Goal: Task Accomplishment & Management: Manage account settings

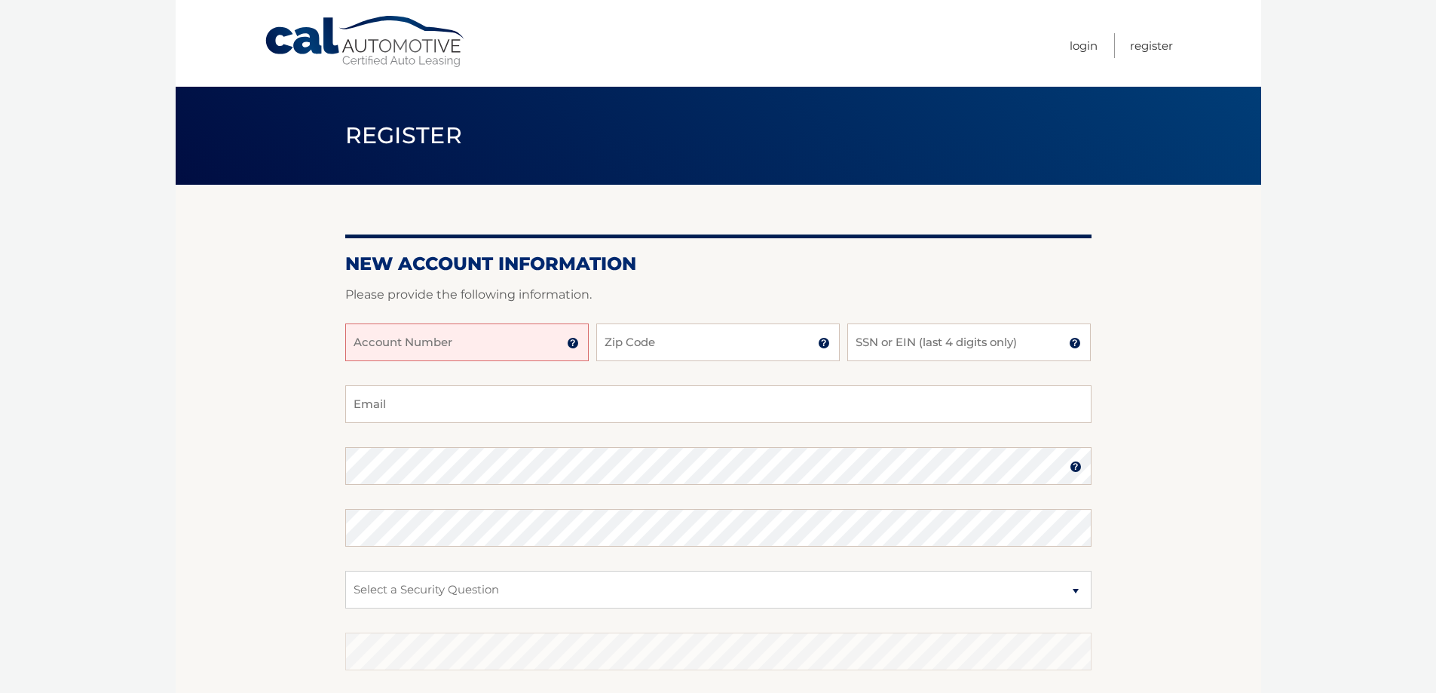
click at [484, 352] on input "Account Number" at bounding box center [466, 342] width 243 height 38
type input "44455970744"
click at [668, 338] on input "Zip Code" at bounding box center [717, 342] width 243 height 38
type input "15129"
click at [893, 343] on input "SSN or EIN (last 4 digits only)" at bounding box center [968, 342] width 243 height 38
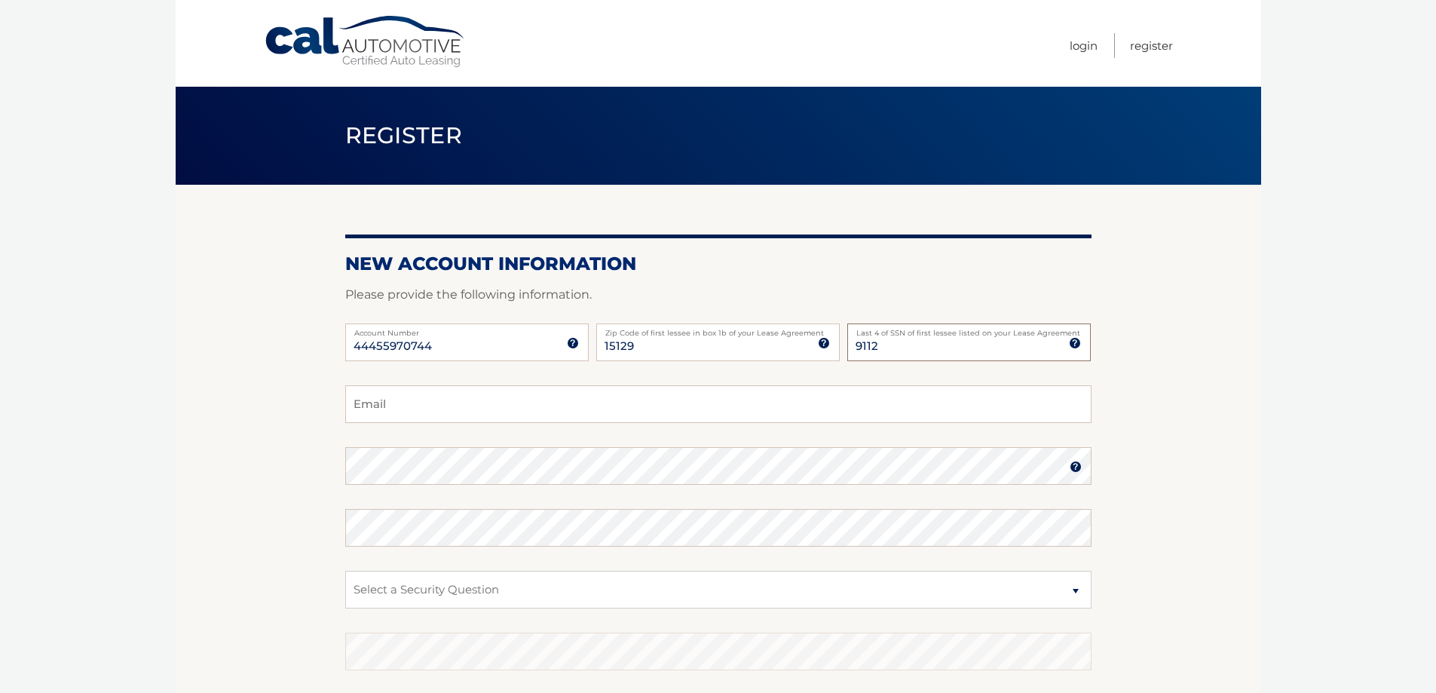
type input "9112"
click at [481, 408] on input "Email" at bounding box center [718, 404] width 746 height 38
type input "lovelandc@msn.com"
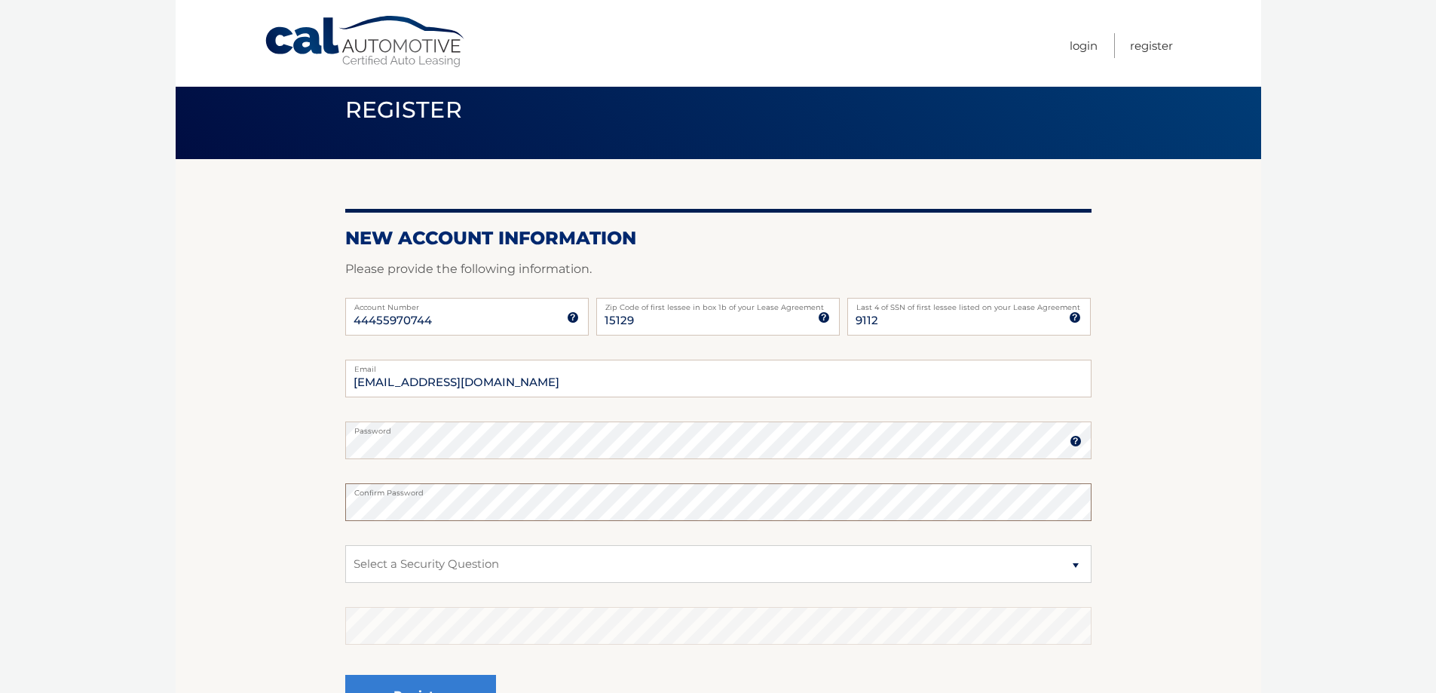
scroll to position [51, 0]
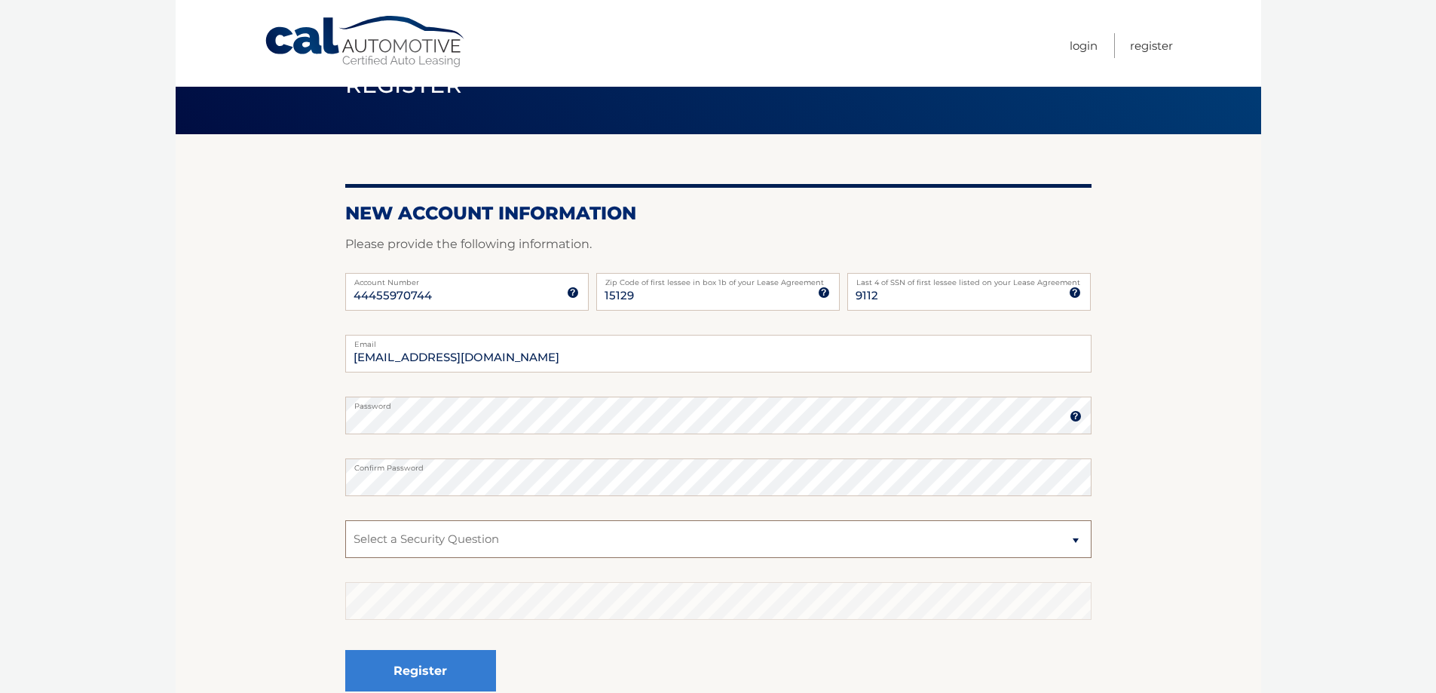
click at [470, 537] on select "Select a Security Question What was the name of your elementary school? What is…" at bounding box center [718, 539] width 746 height 38
click at [1082, 540] on select "Select a Security Question What was the name of your elementary school? What is…" at bounding box center [718, 539] width 746 height 38
select select "2"
click at [345, 520] on select "Select a Security Question What was the name of your elementary school? What is…" at bounding box center [718, 539] width 746 height 38
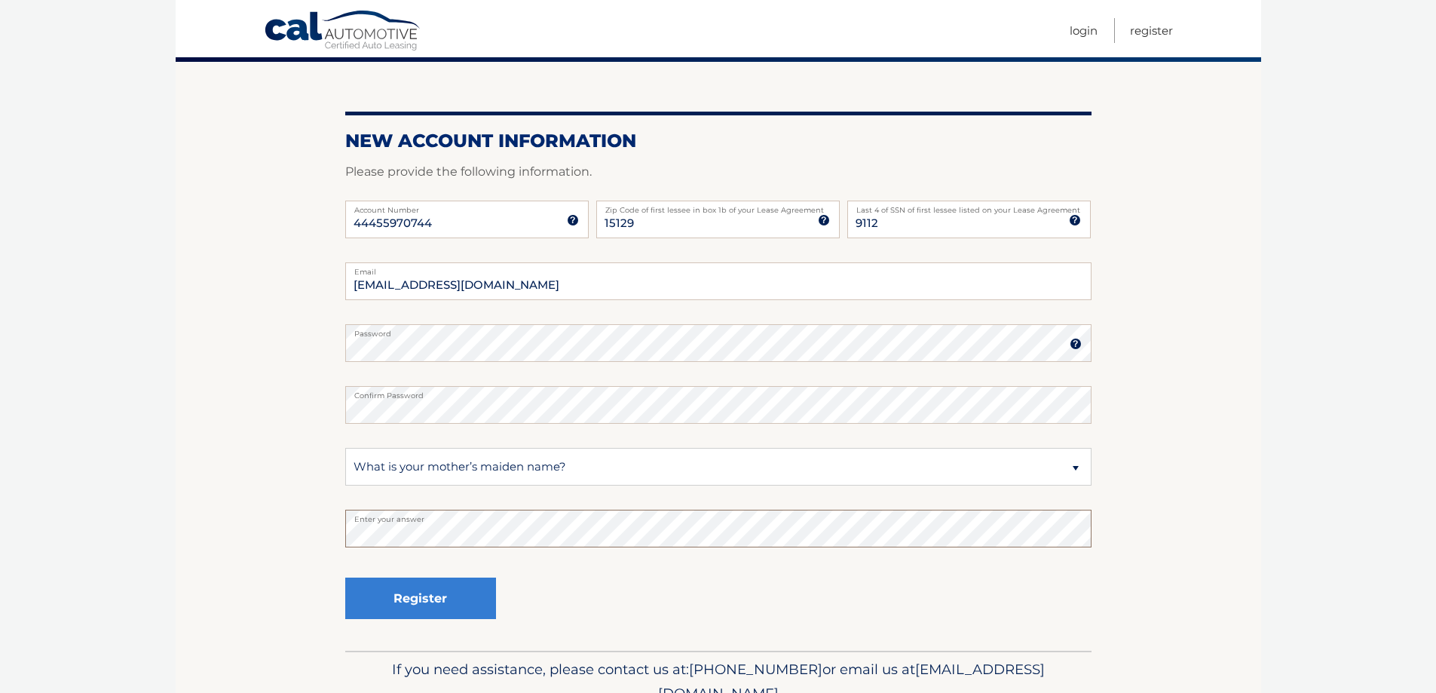
scroll to position [126, 0]
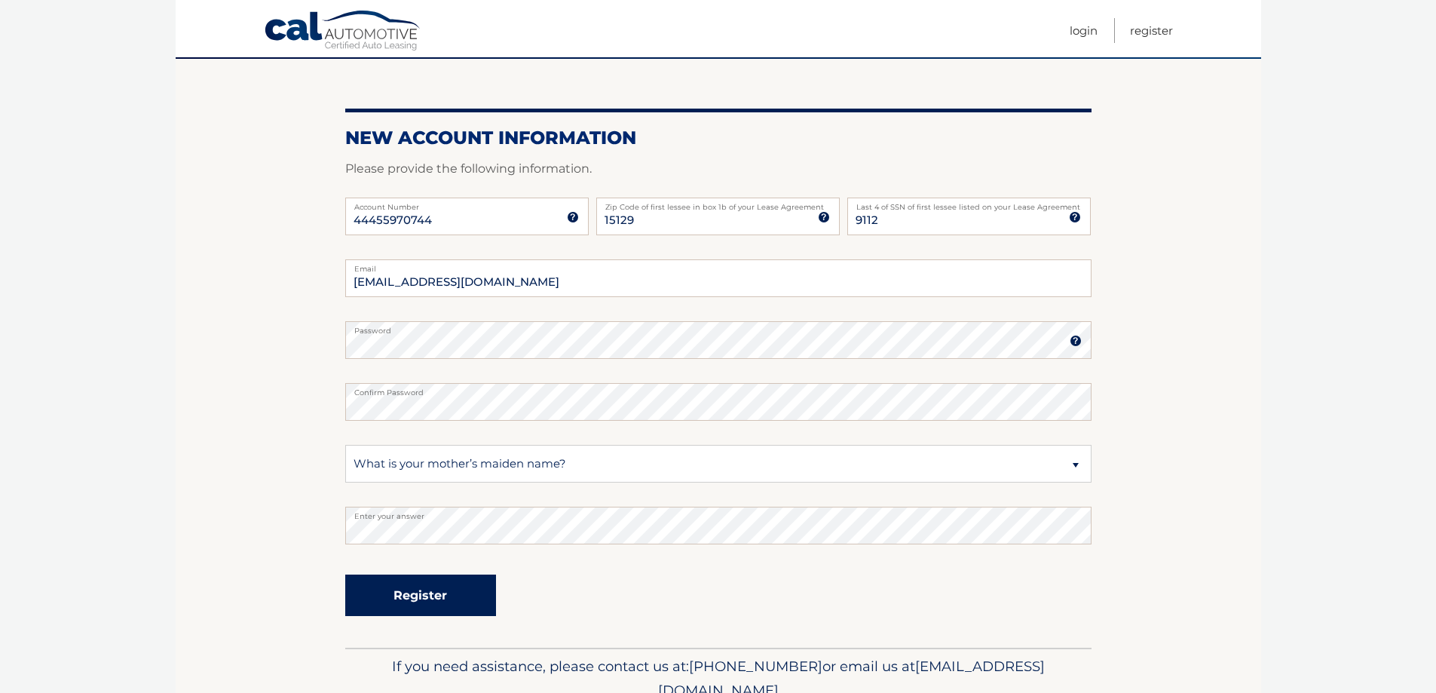
click at [409, 592] on button "Register" at bounding box center [420, 594] width 151 height 41
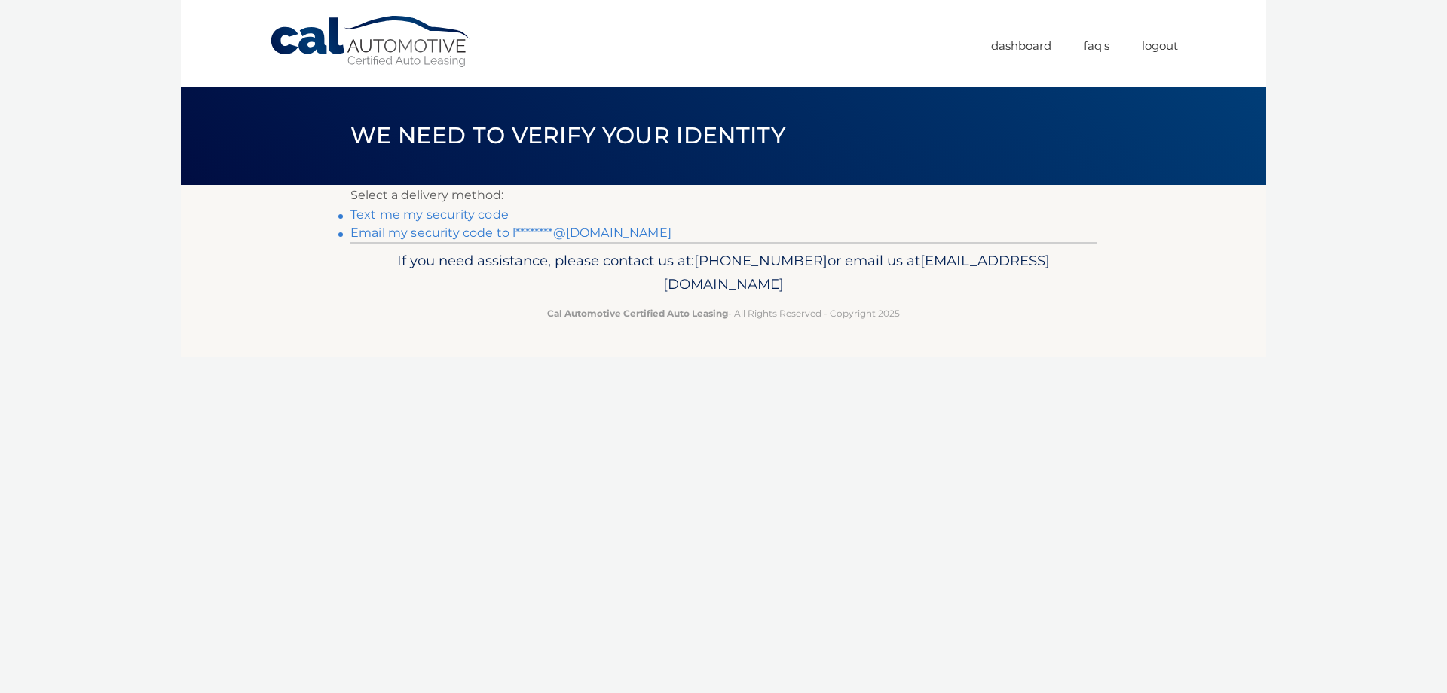
click at [413, 218] on link "Text me my security code" at bounding box center [430, 214] width 158 height 14
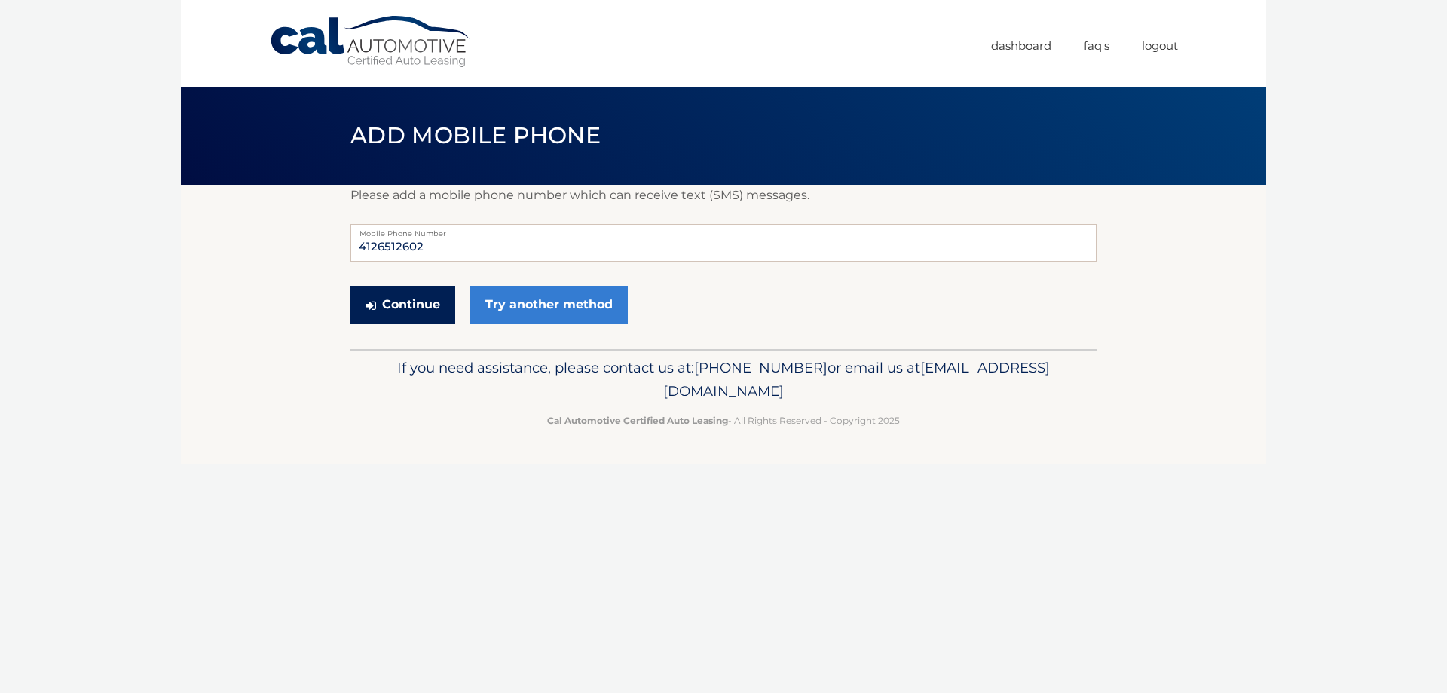
click at [405, 302] on button "Continue" at bounding box center [403, 305] width 105 height 38
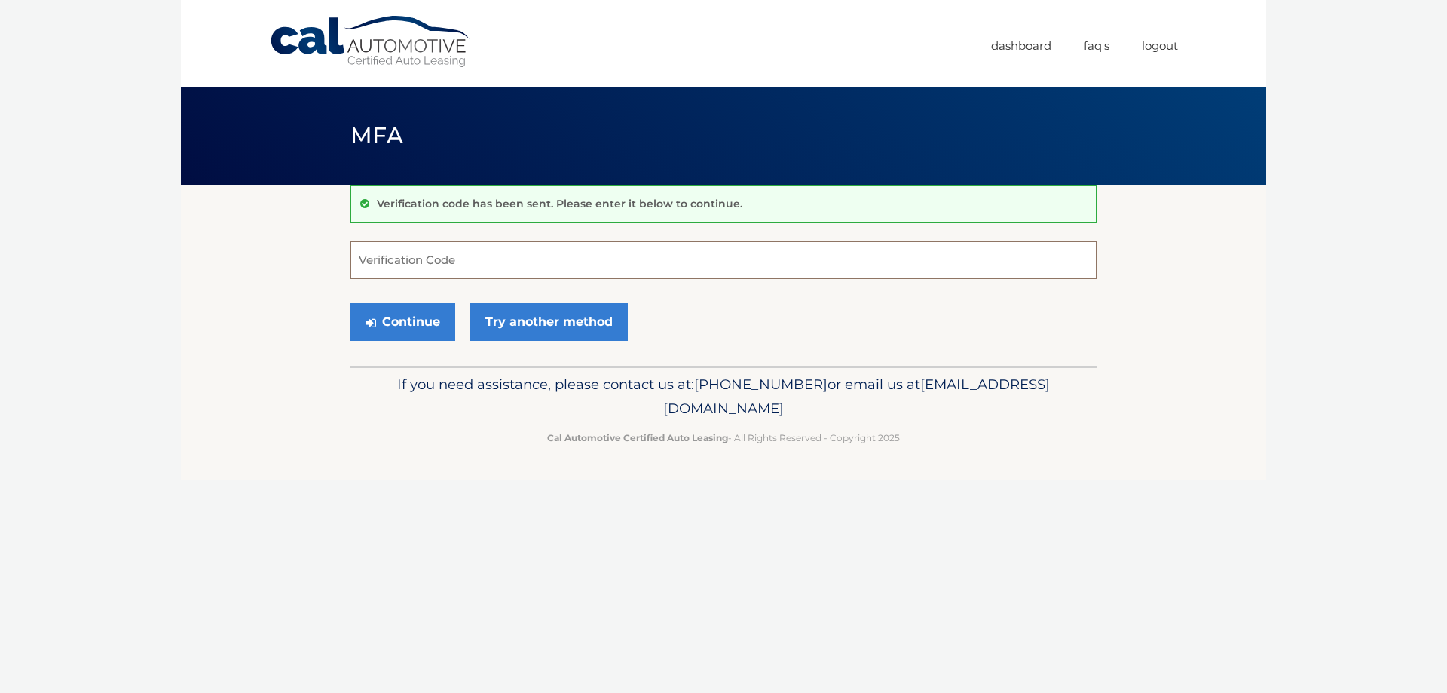
click at [486, 267] on input "Verification Code" at bounding box center [724, 260] width 746 height 38
type input "663985"
click at [409, 319] on button "Continue" at bounding box center [403, 322] width 105 height 38
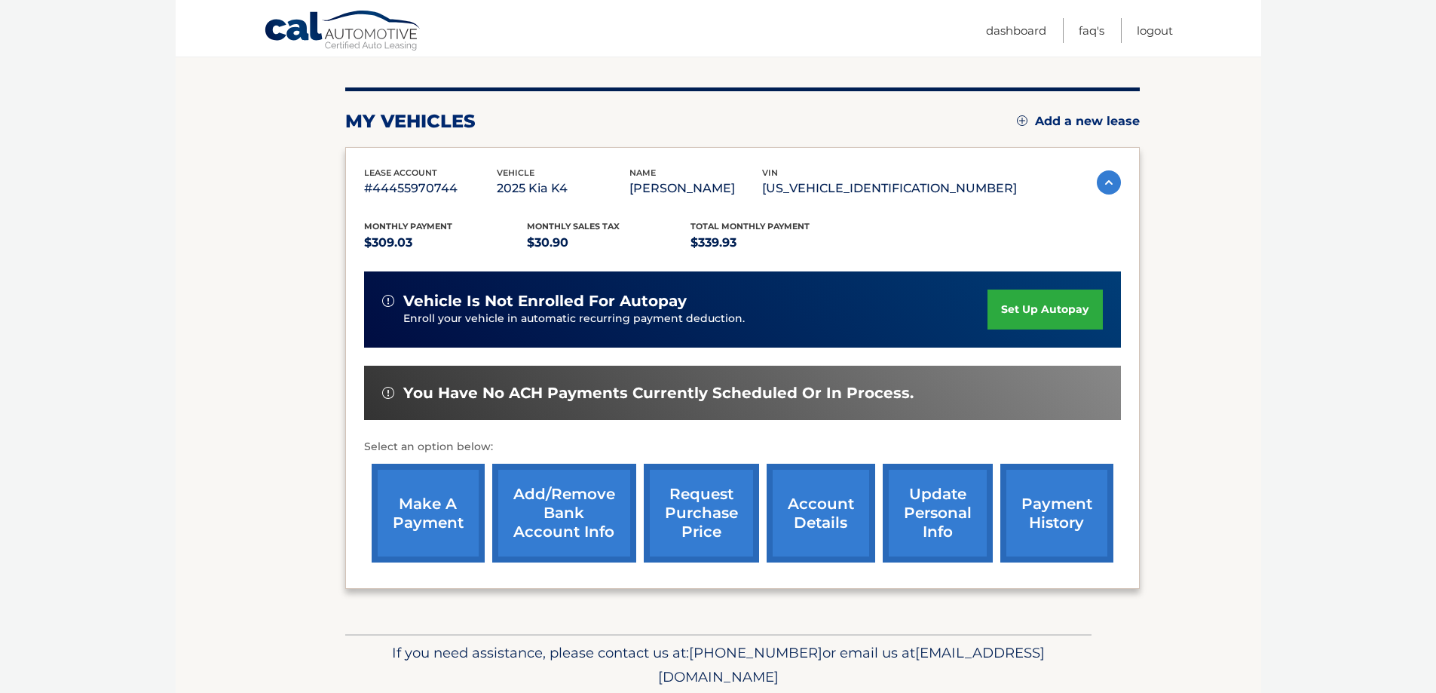
scroll to position [201, 0]
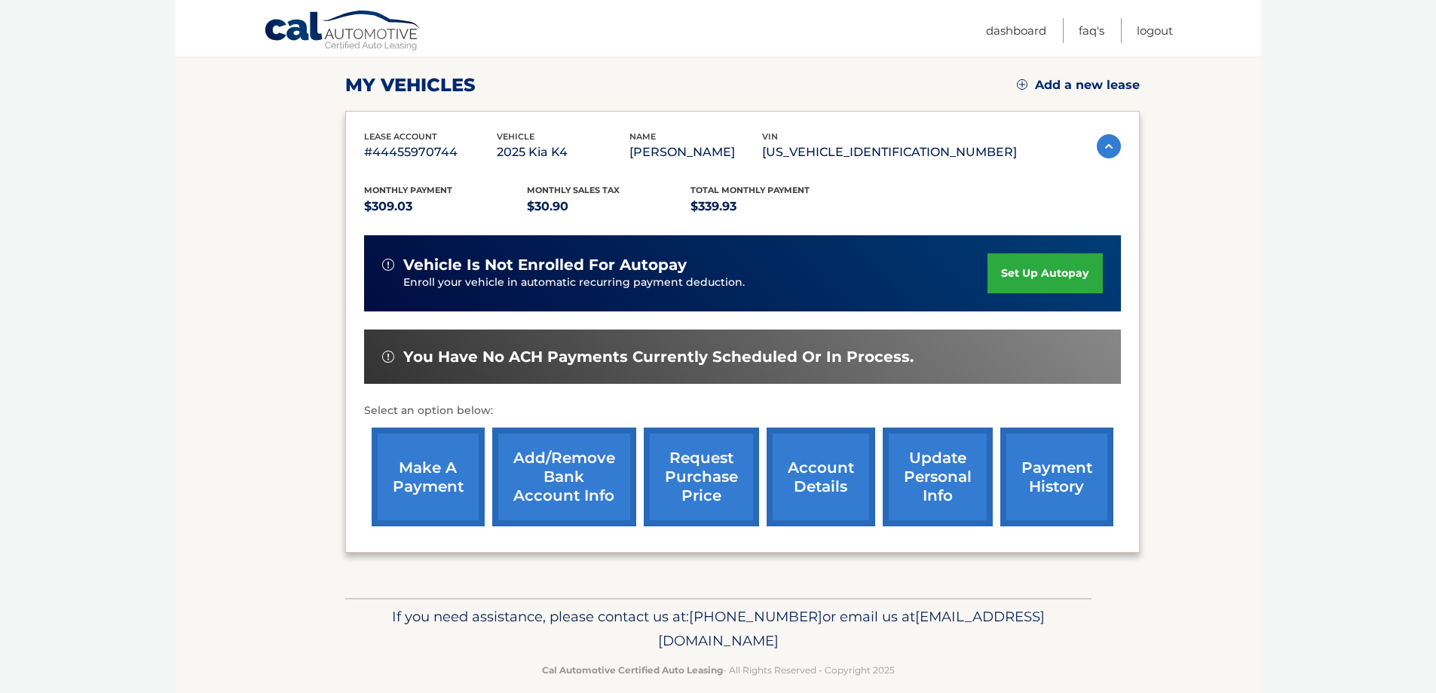
click at [568, 494] on link "Add/Remove bank account info" at bounding box center [564, 476] width 144 height 99
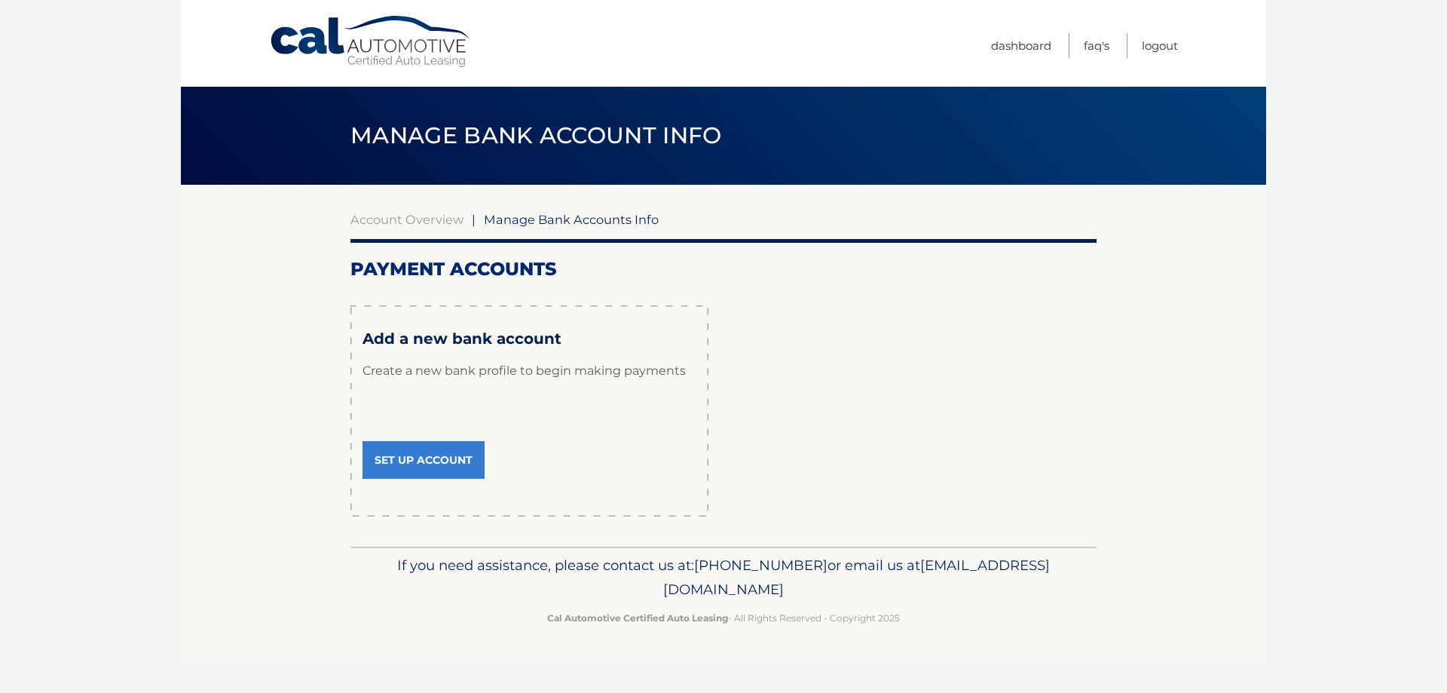
click at [443, 459] on link "Set Up Account" at bounding box center [424, 460] width 122 height 38
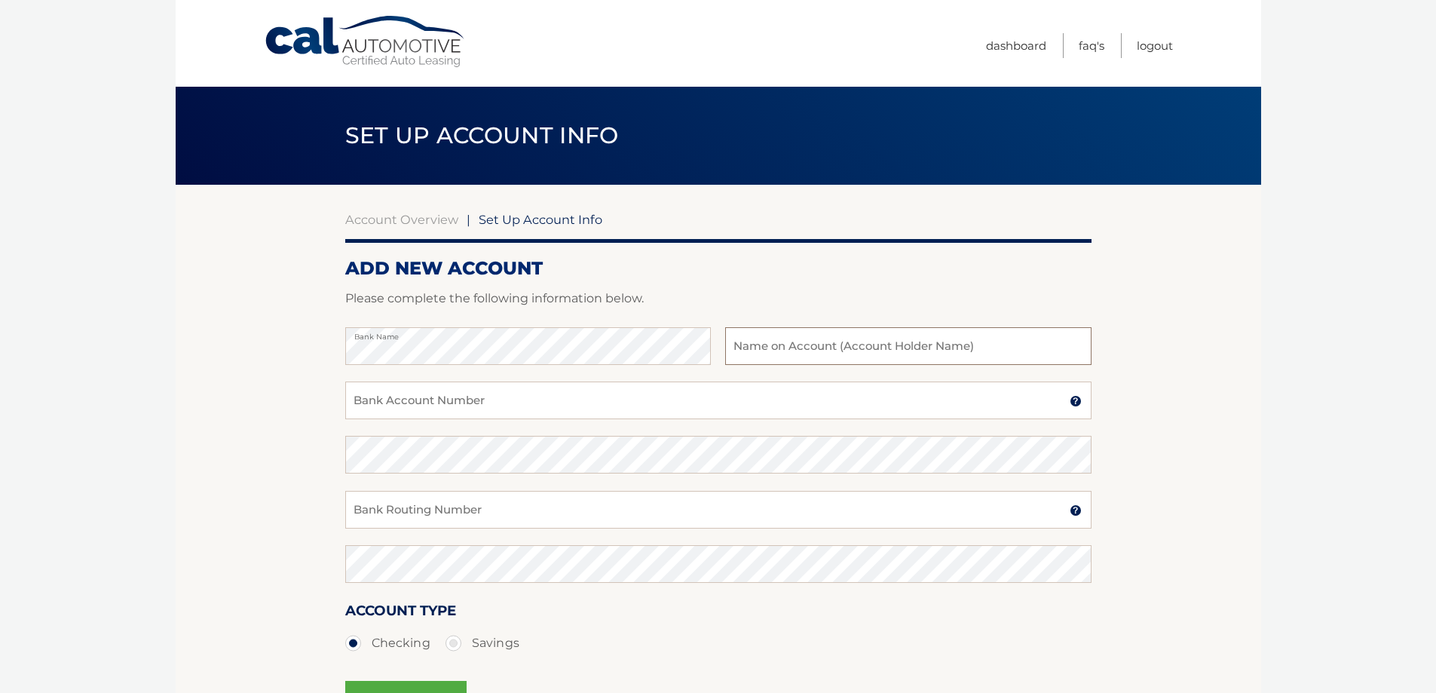
click at [795, 342] on input "text" at bounding box center [908, 346] width 366 height 38
type input "[PERSON_NAME]"
click at [426, 408] on input "Bank Account Number" at bounding box center [718, 400] width 746 height 38
type input "1138519272"
click at [492, 523] on input "Bank Routing Number" at bounding box center [718, 510] width 746 height 38
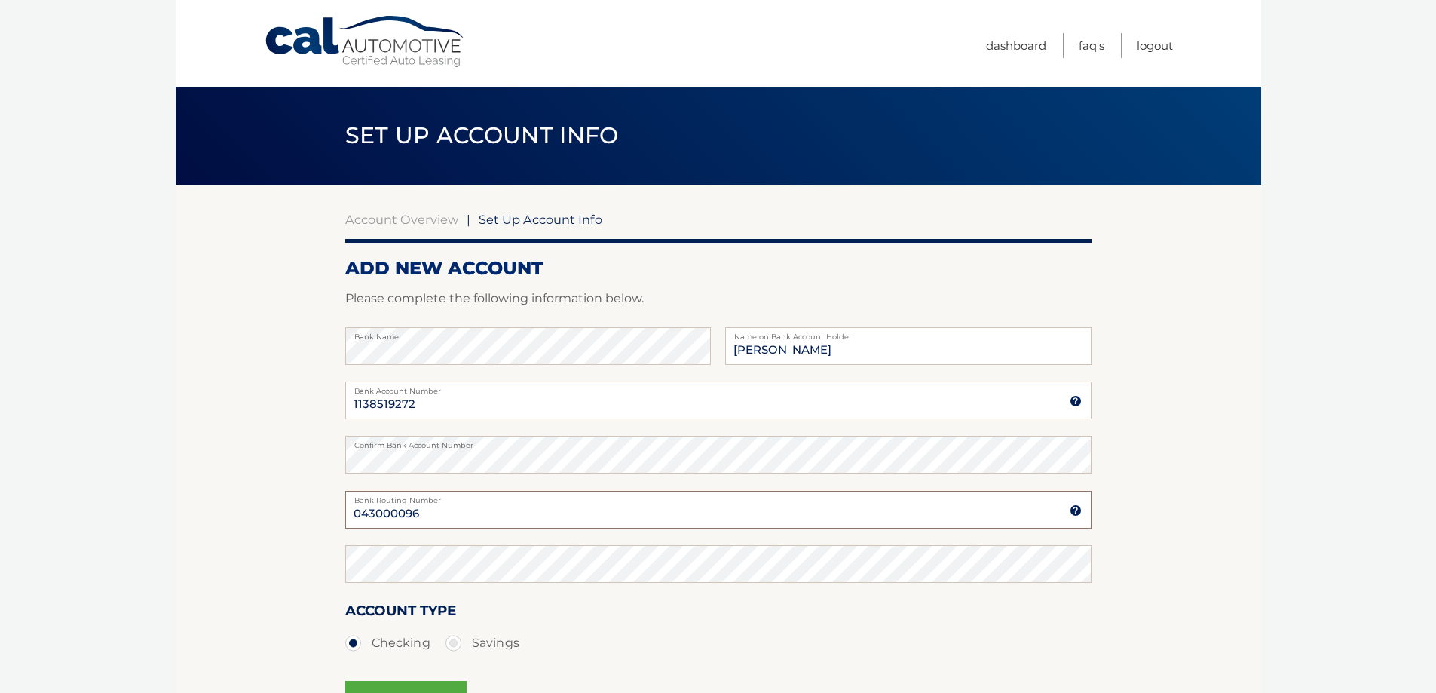
type input "043000096"
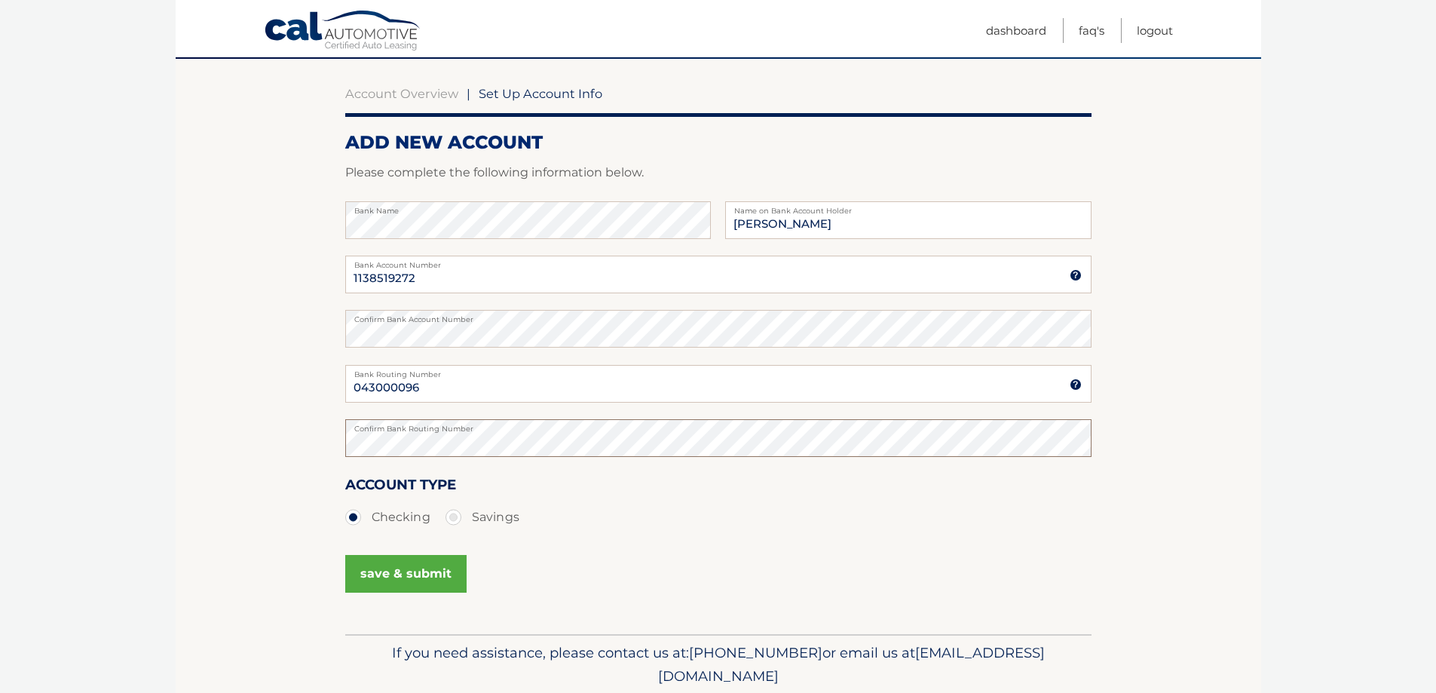
scroll to position [151, 0]
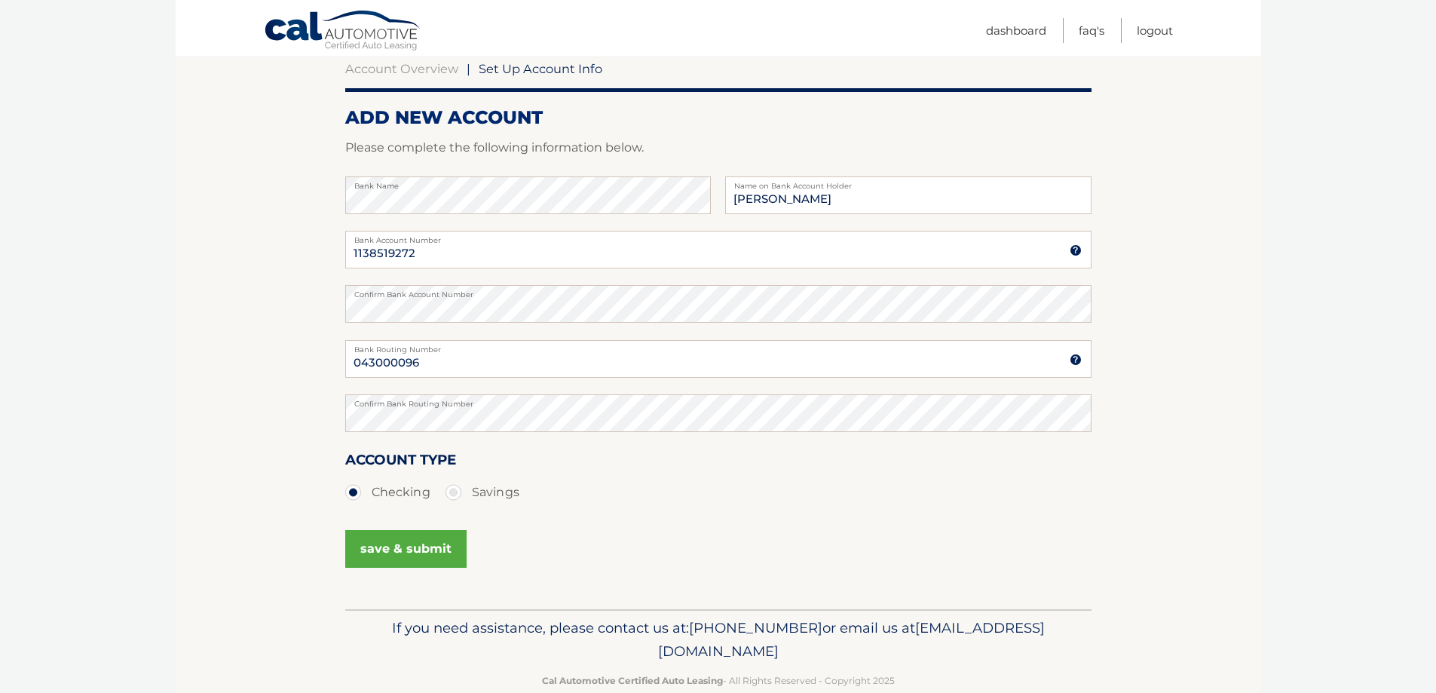
click at [427, 538] on button "save & submit" at bounding box center [405, 549] width 121 height 38
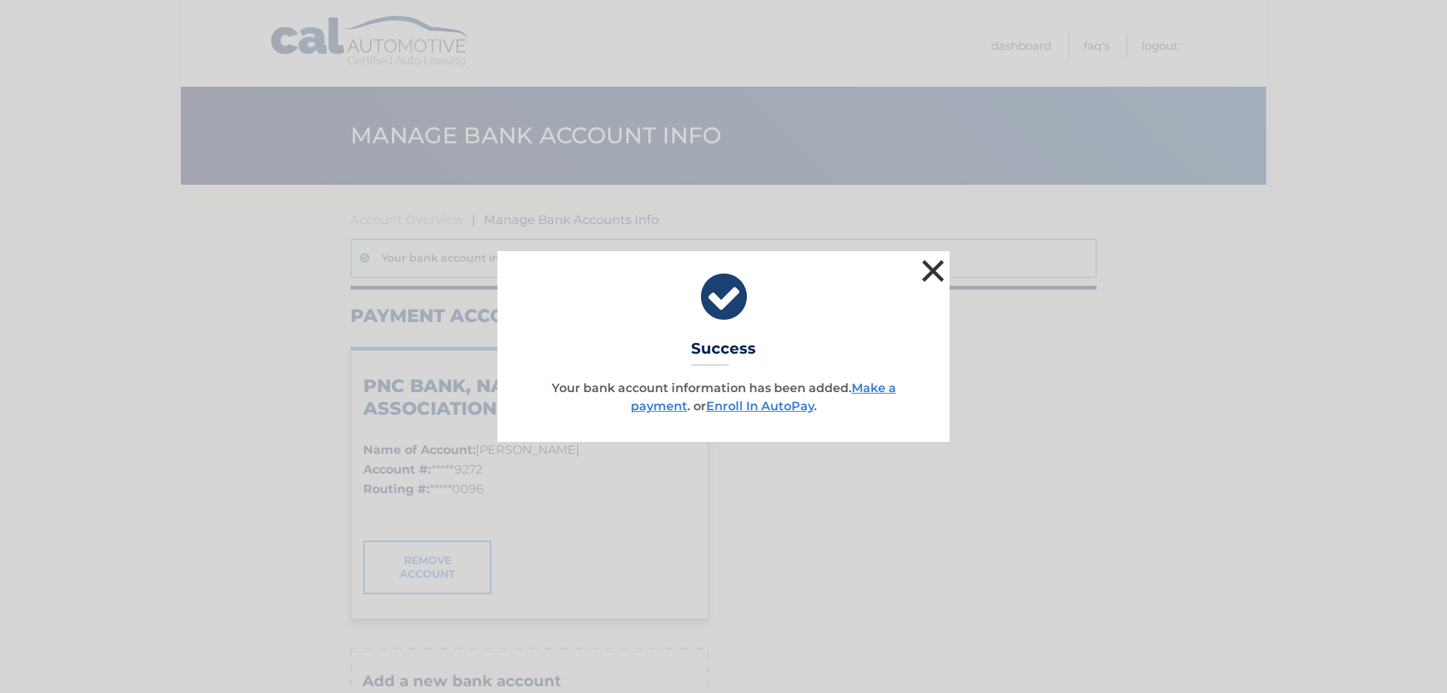
click at [929, 269] on button "×" at bounding box center [933, 271] width 30 height 30
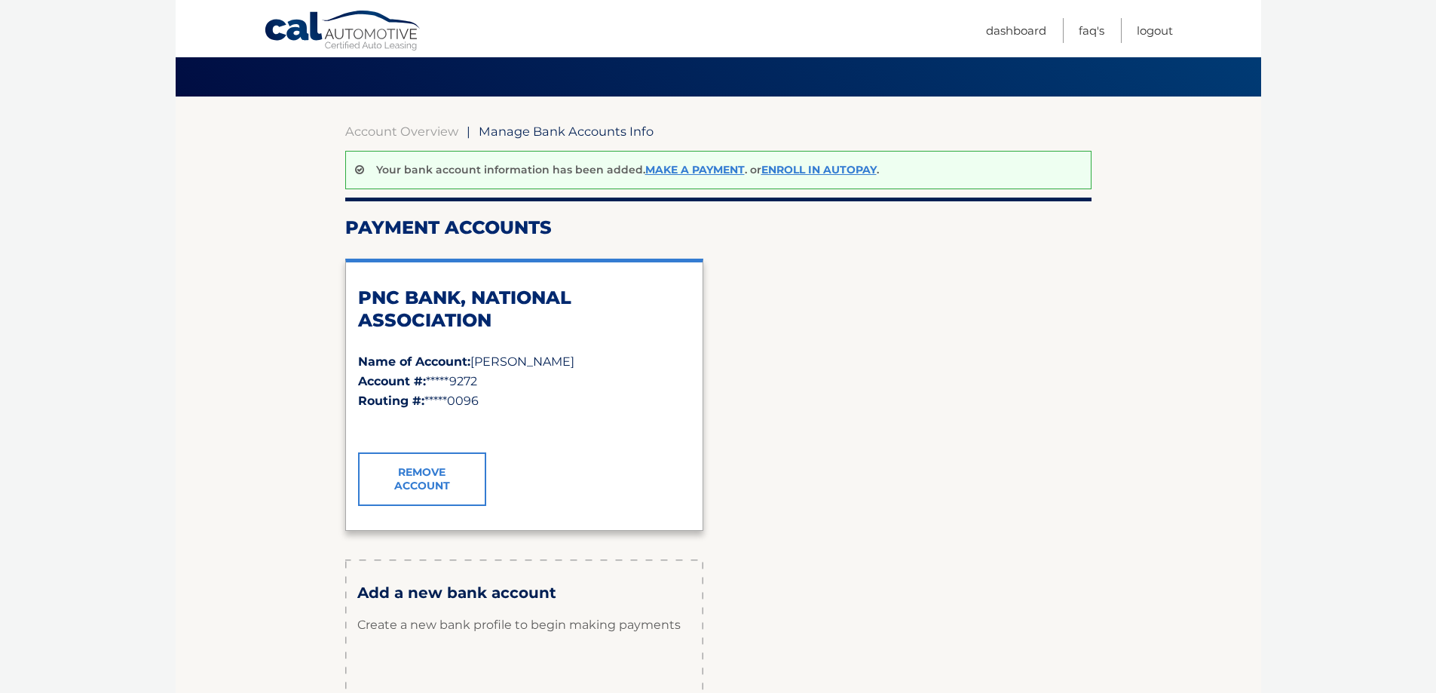
scroll to position [51, 0]
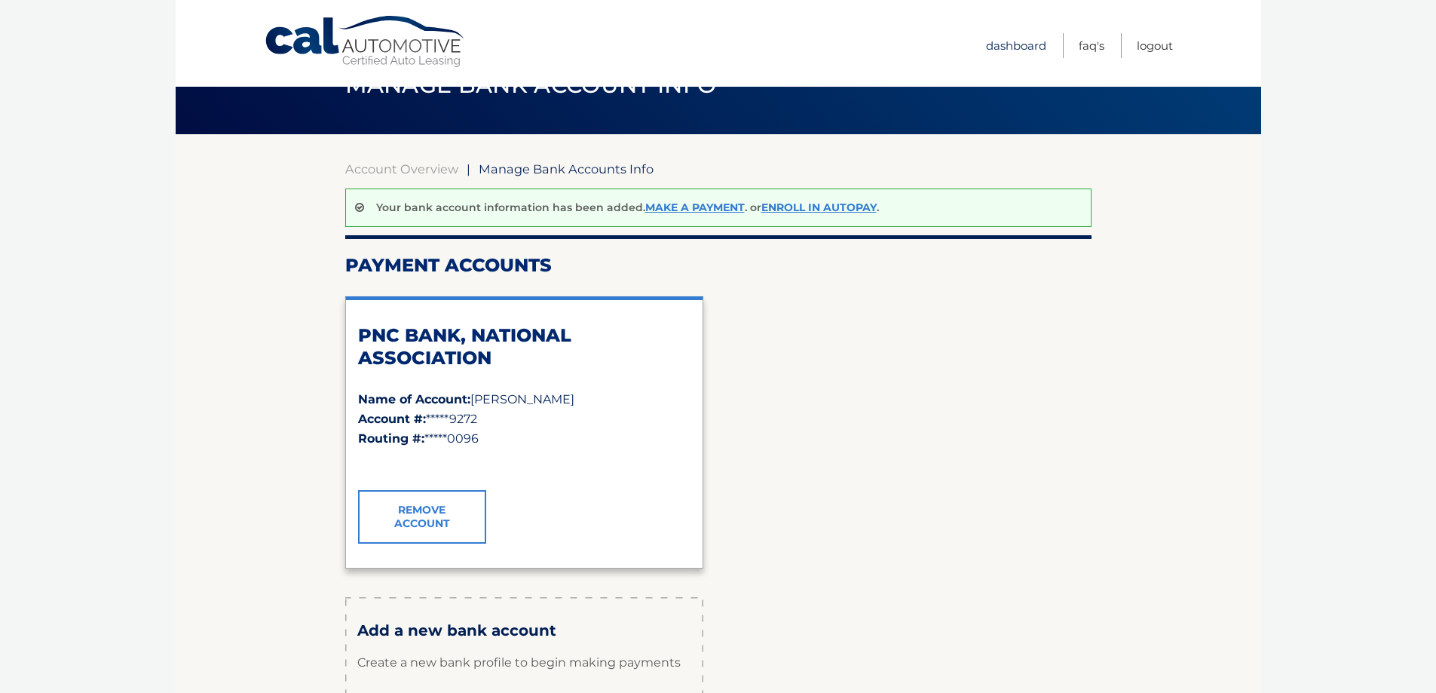
click at [1029, 39] on link "Dashboard" at bounding box center [1016, 45] width 60 height 25
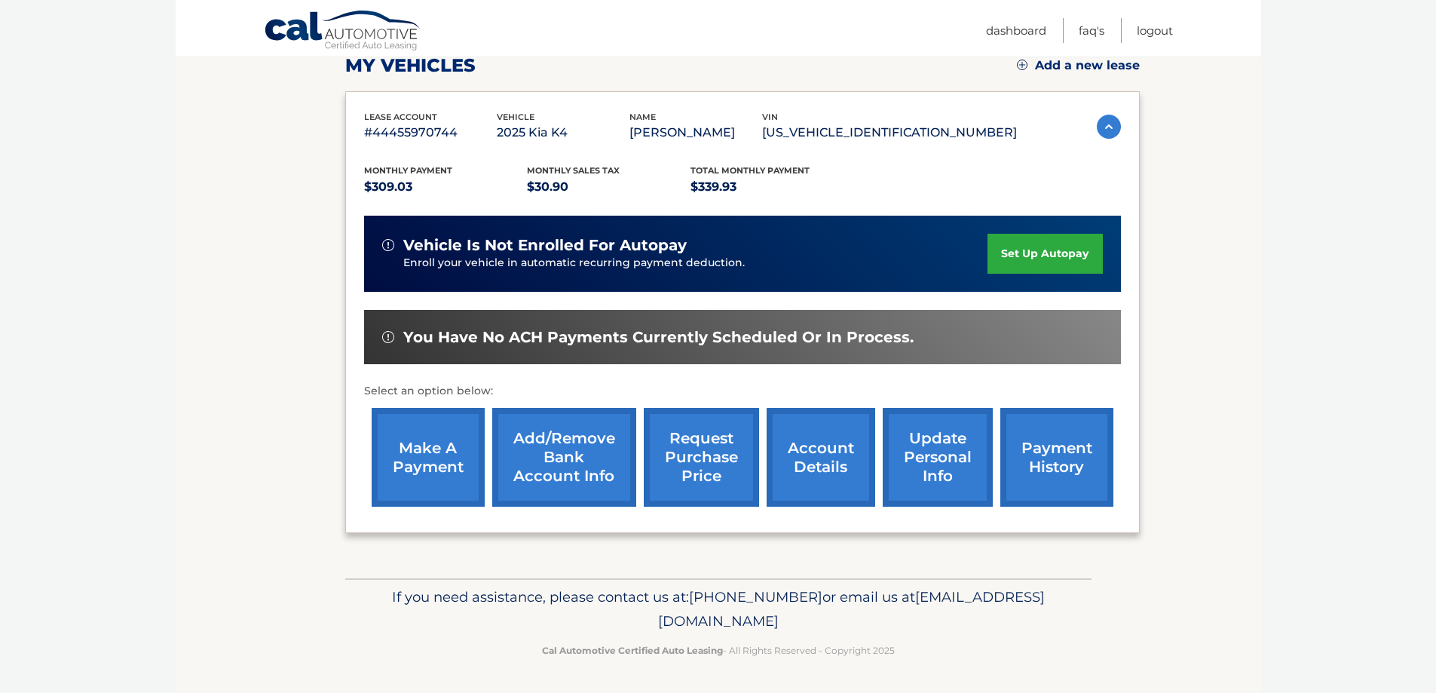
scroll to position [242, 0]
click at [430, 442] on link "make a payment" at bounding box center [428, 457] width 113 height 99
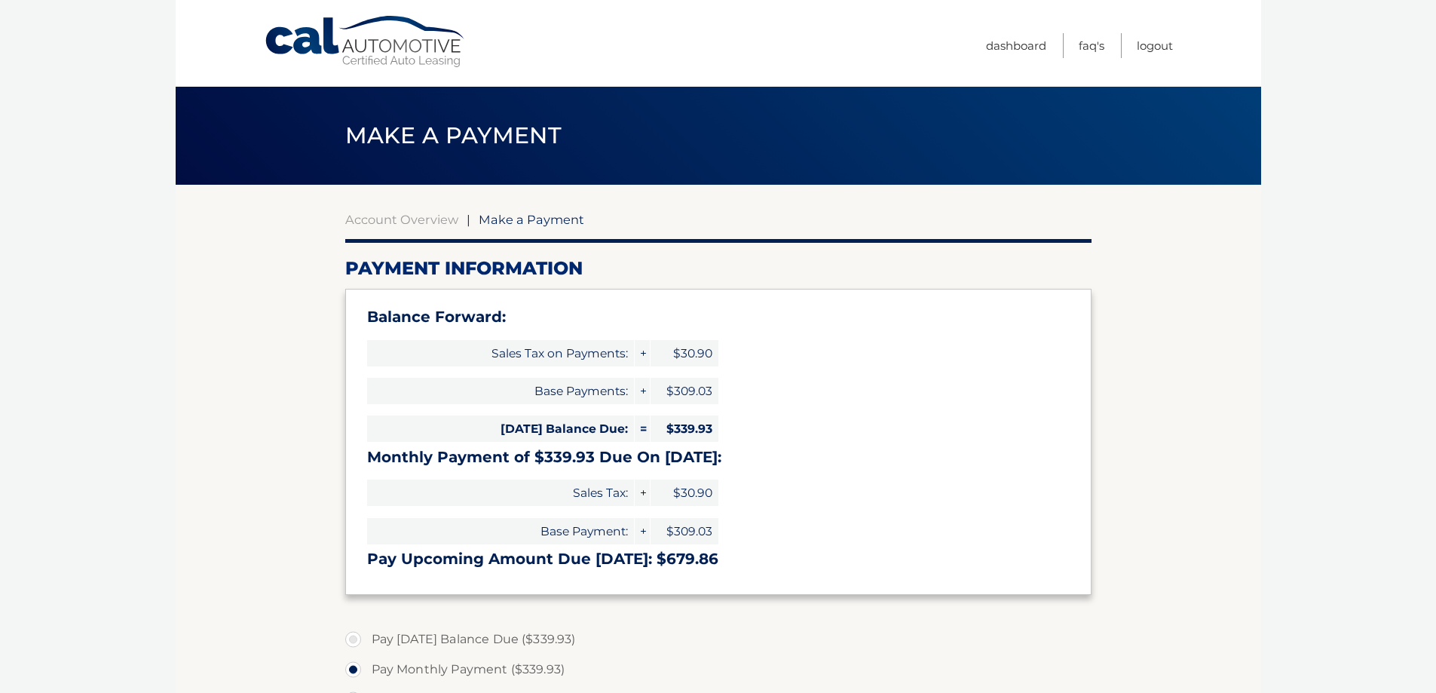
select select "MTgxOGQ3Y2EtNWU1MC00MmFhLWFlZjAtMzk1ZmRjMzdhMDkw"
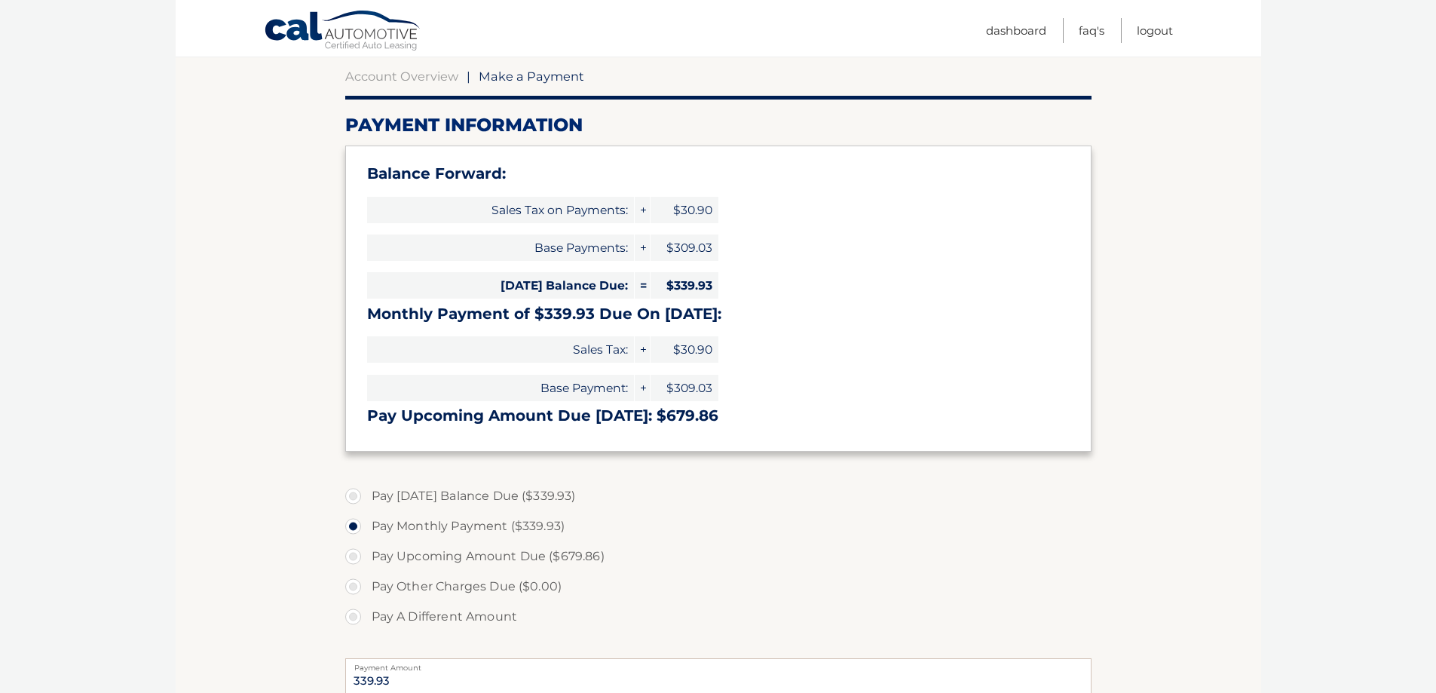
scroll to position [151, 0]
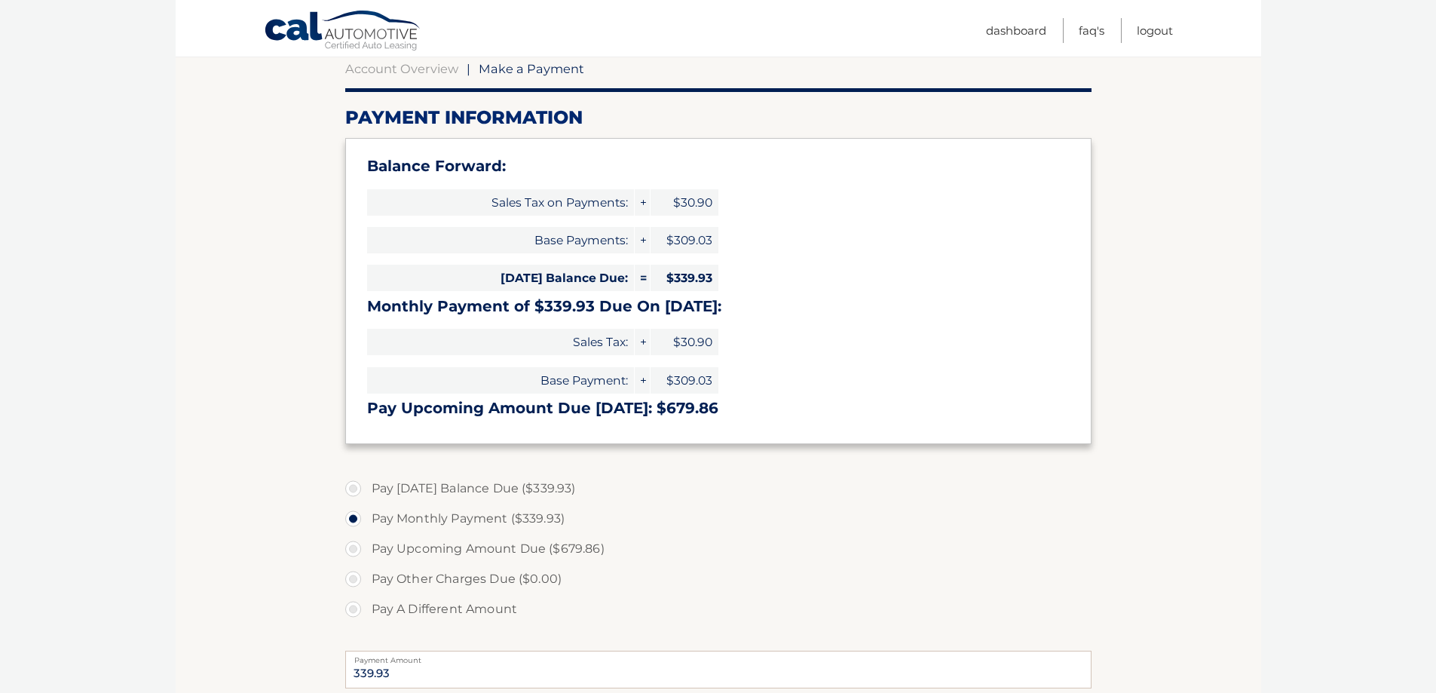
click at [355, 488] on label "Pay [DATE] Balance Due ($339.93)" at bounding box center [718, 488] width 746 height 30
click at [355, 488] on input "Pay [DATE] Balance Due ($339.93)" at bounding box center [358, 485] width 15 height 24
radio input "true"
click at [350, 522] on label "Pay Monthly Payment ($339.93)" at bounding box center [718, 519] width 746 height 30
click at [351, 522] on input "Pay Monthly Payment ($339.93)" at bounding box center [358, 516] width 15 height 24
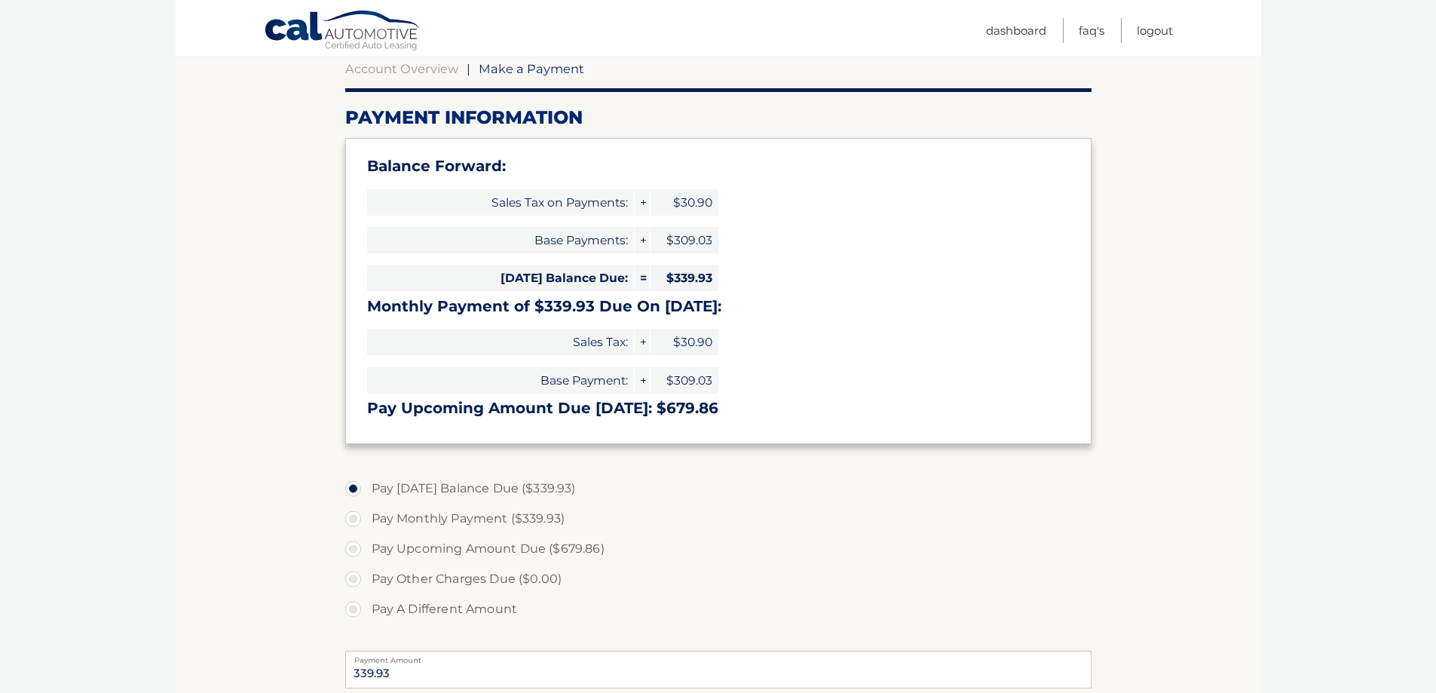
radio input "true"
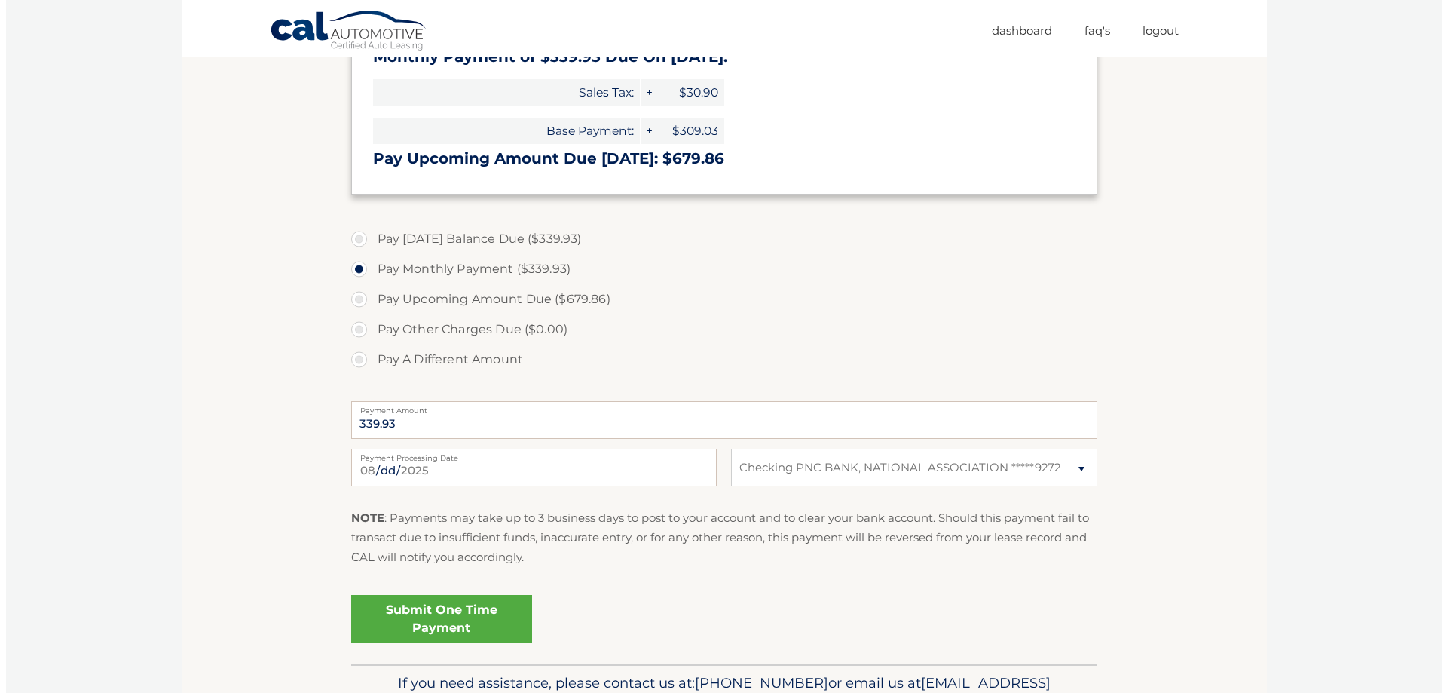
scroll to position [427, 0]
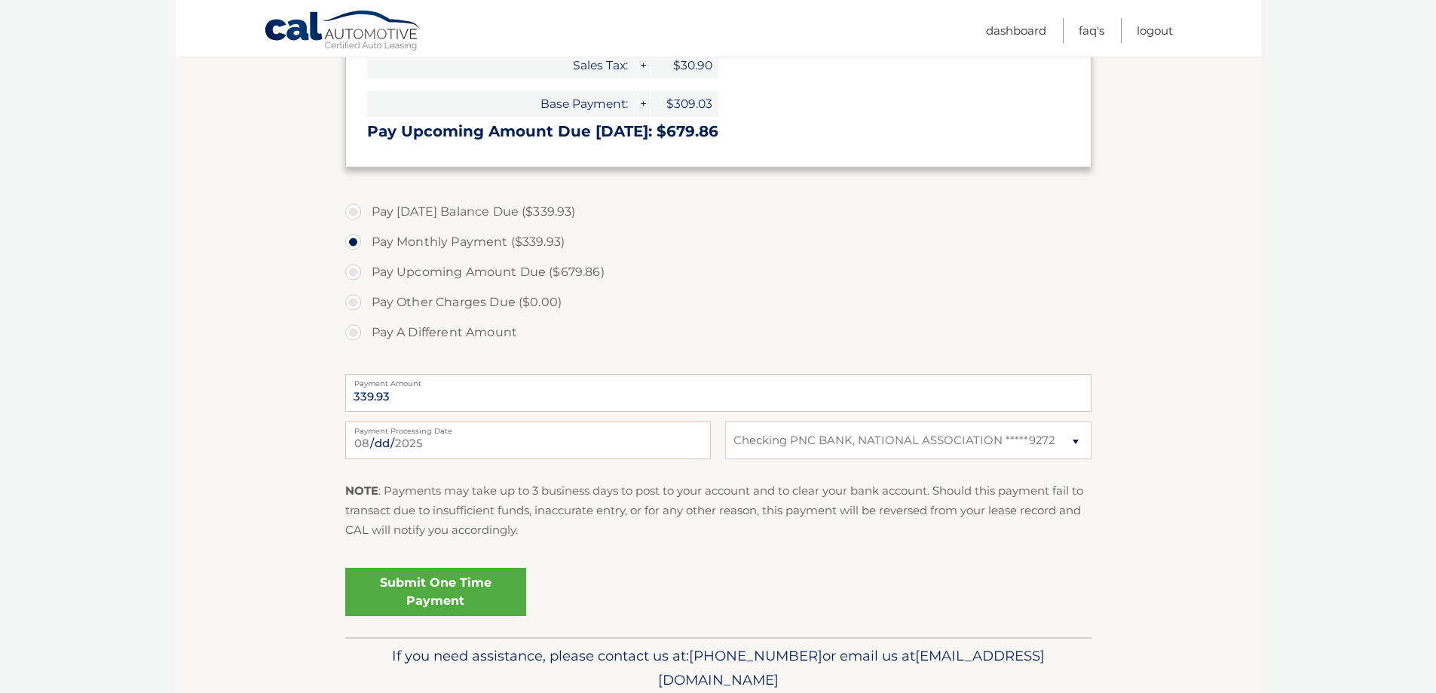
click at [442, 592] on link "Submit One Time Payment" at bounding box center [435, 592] width 181 height 48
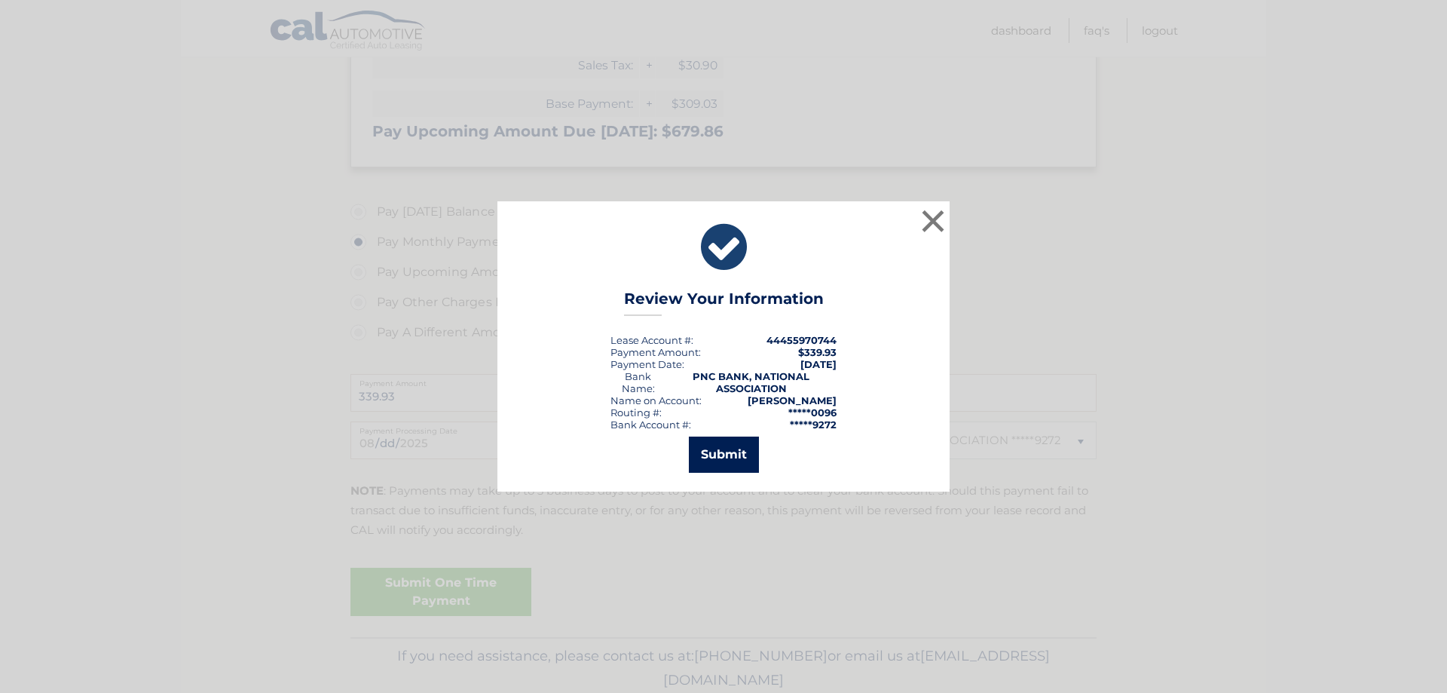
click at [721, 455] on button "Submit" at bounding box center [724, 454] width 70 height 36
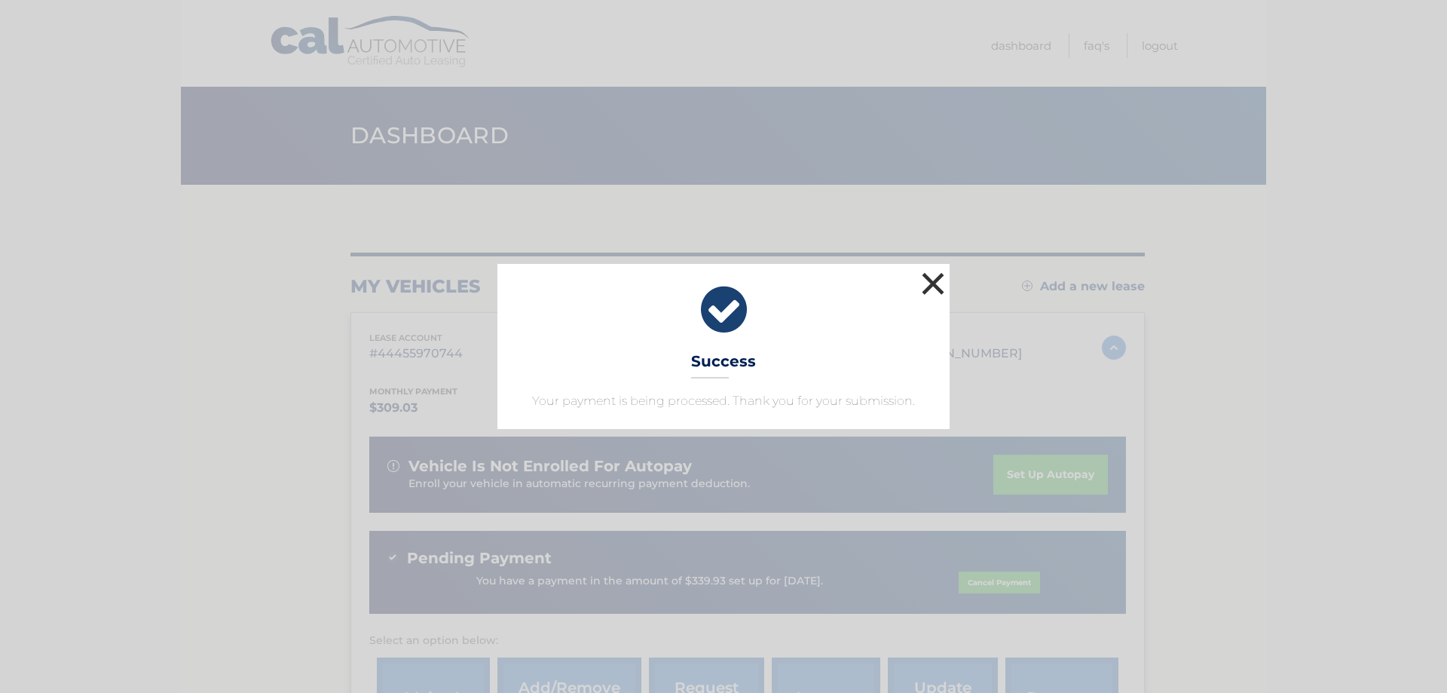
click at [932, 280] on button "×" at bounding box center [933, 283] width 30 height 30
